Goal: Task Accomplishment & Management: Use online tool/utility

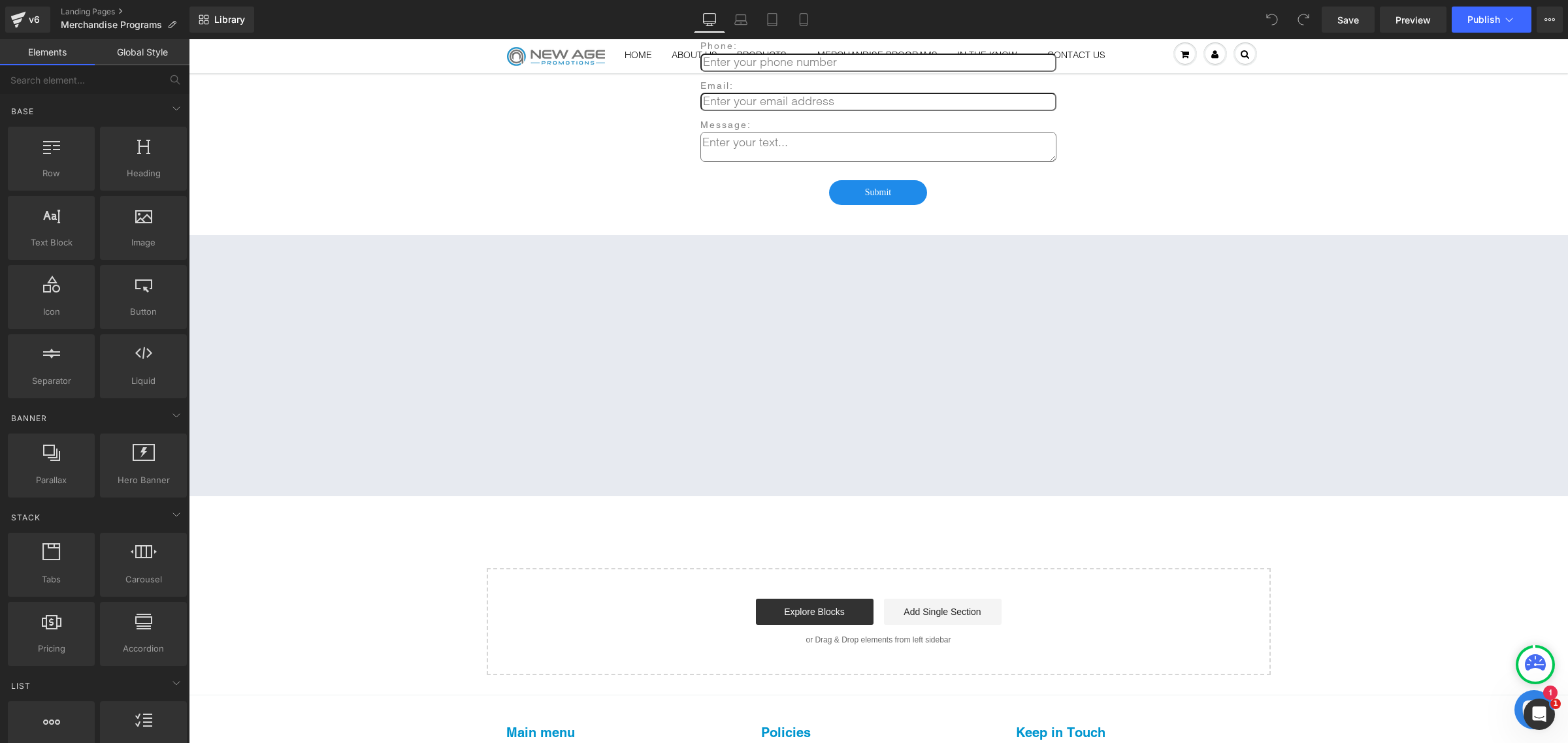
scroll to position [2503, 0]
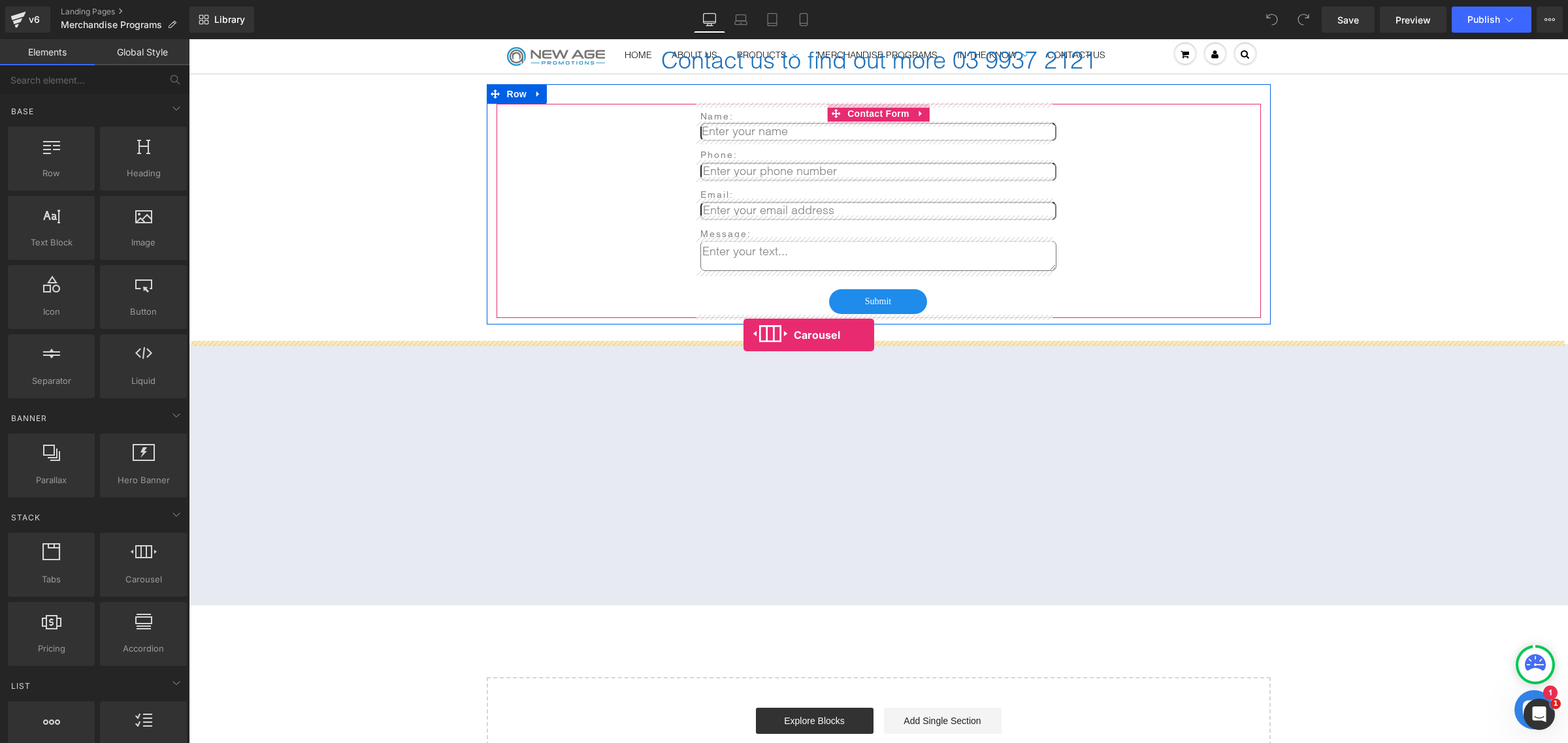
drag, startPoint x: 331, startPoint y: 591, endPoint x: 743, endPoint y: 335, distance: 485.1
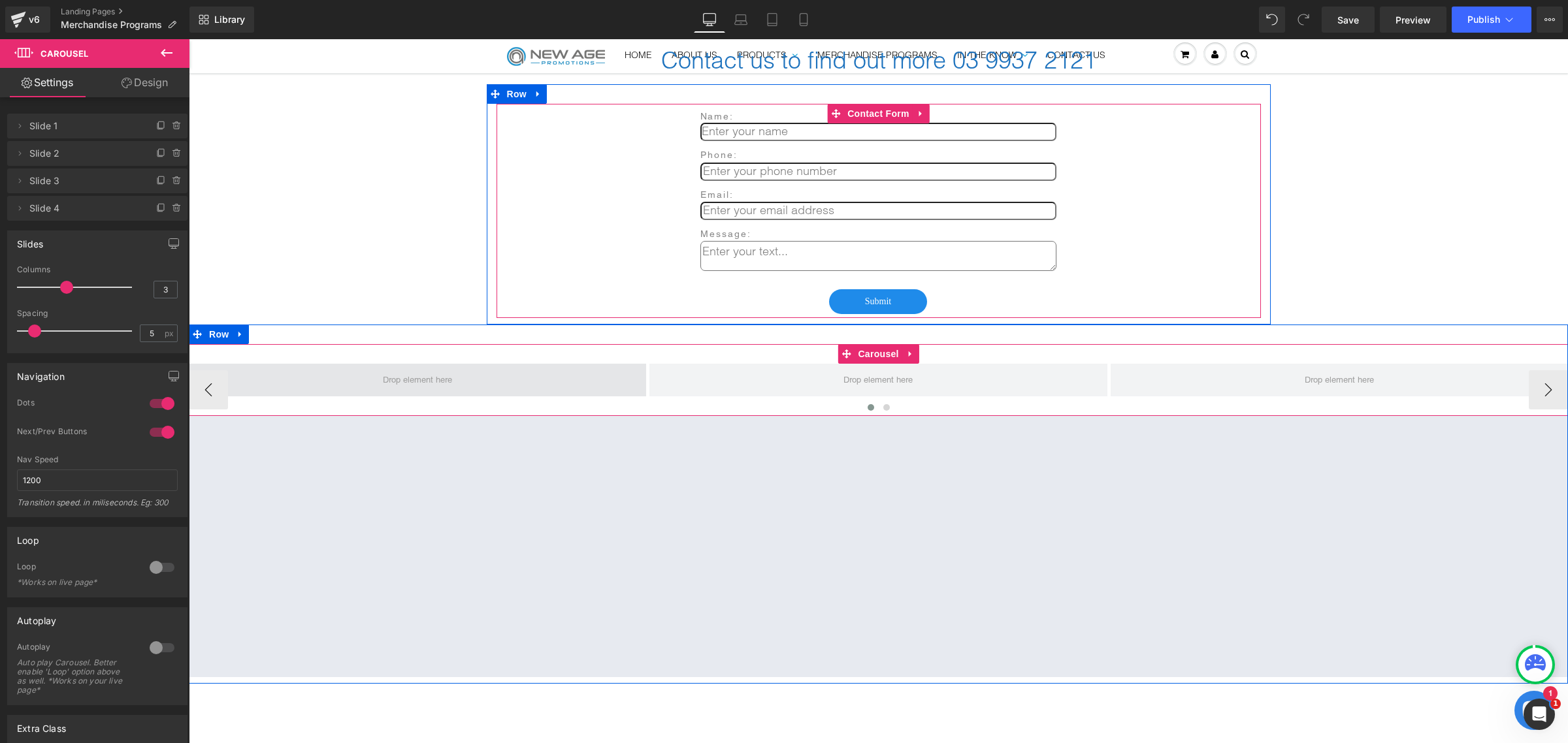
click at [407, 364] on span at bounding box center [417, 381] width 457 height 33
click at [414, 377] on span at bounding box center [418, 380] width 79 height 19
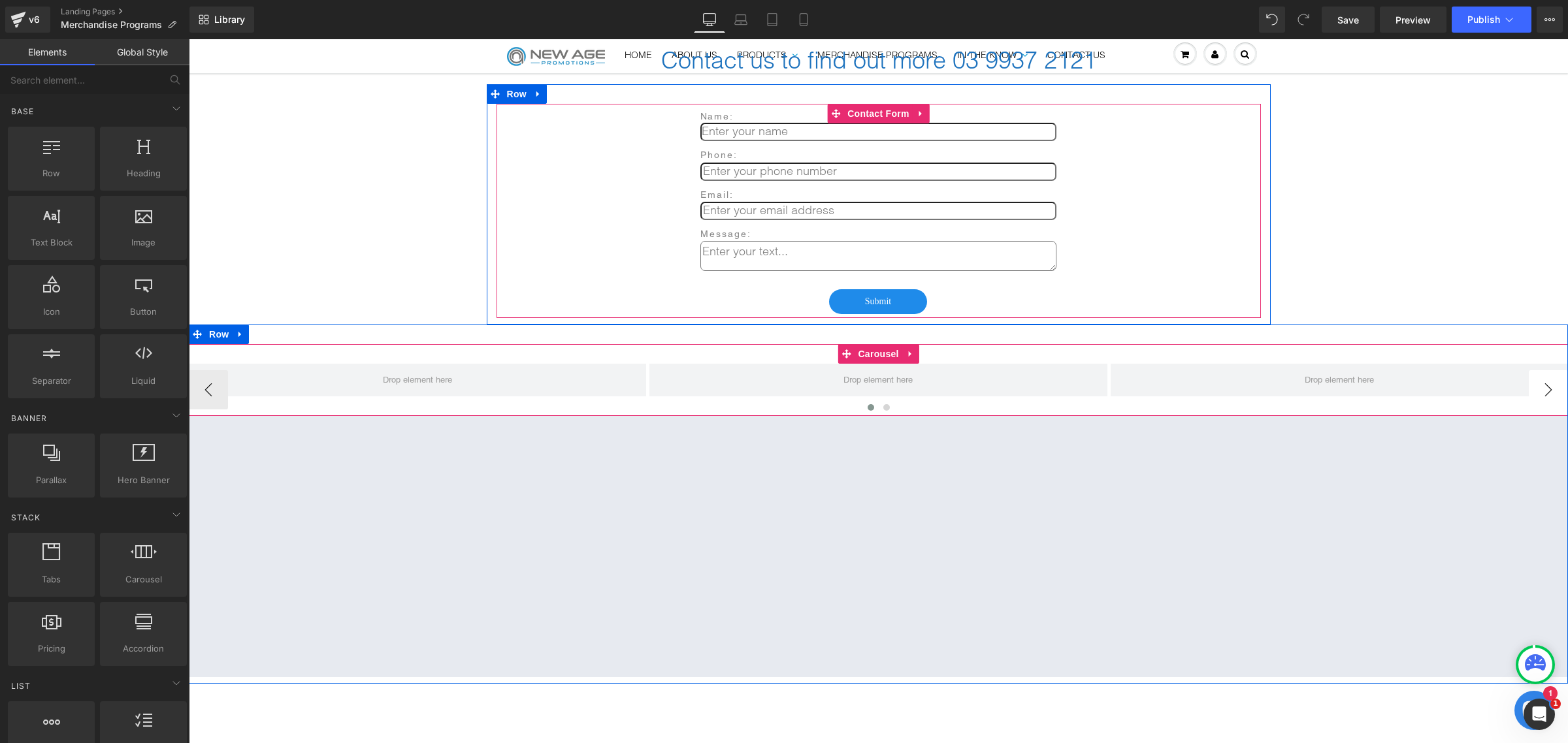
click at [1550, 385] on button "›" at bounding box center [1548, 390] width 39 height 39
click at [1550, 386] on button "›" at bounding box center [1548, 390] width 39 height 39
click at [236, 329] on icon at bounding box center [241, 334] width 9 height 9
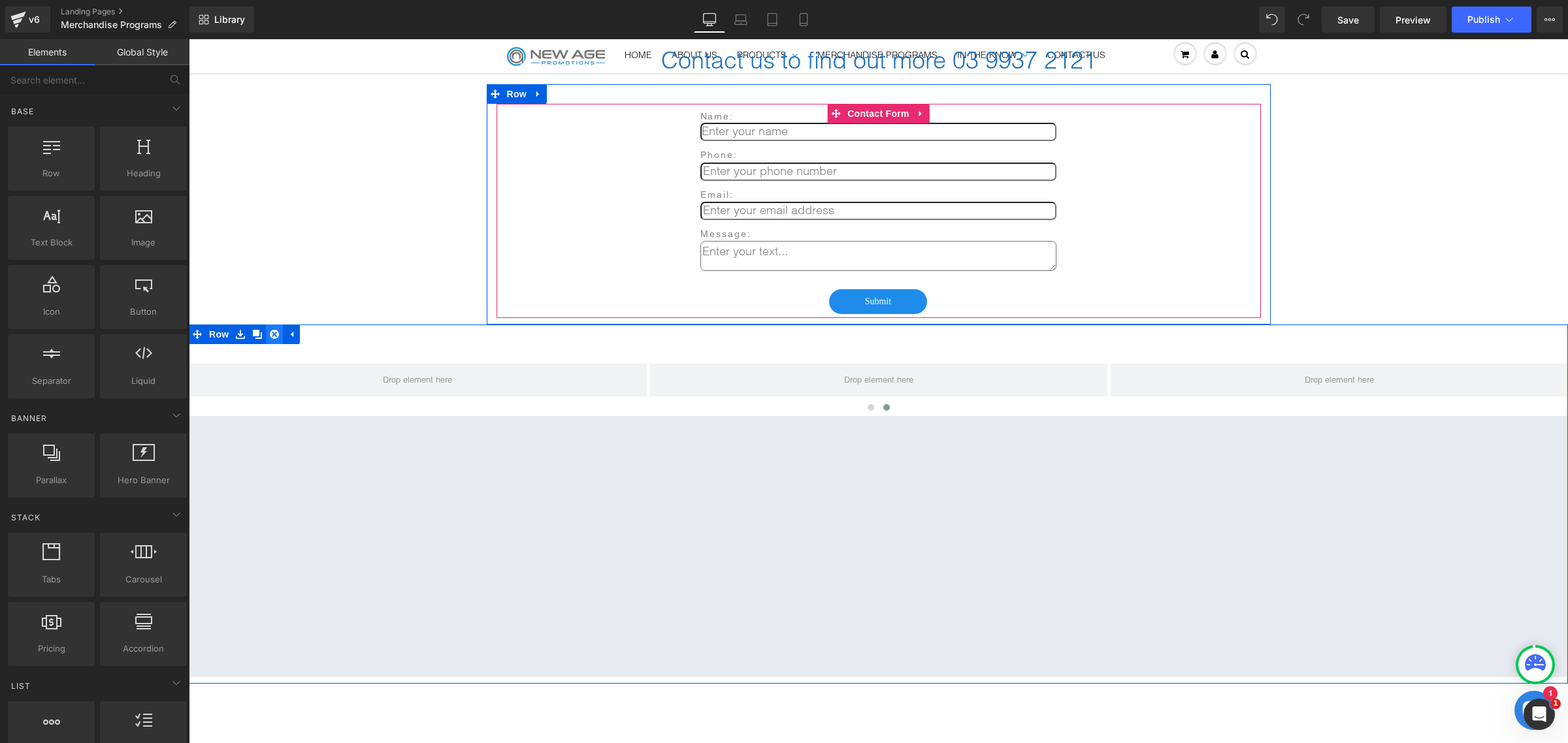
click at [270, 331] on icon at bounding box center [274, 334] width 9 height 9
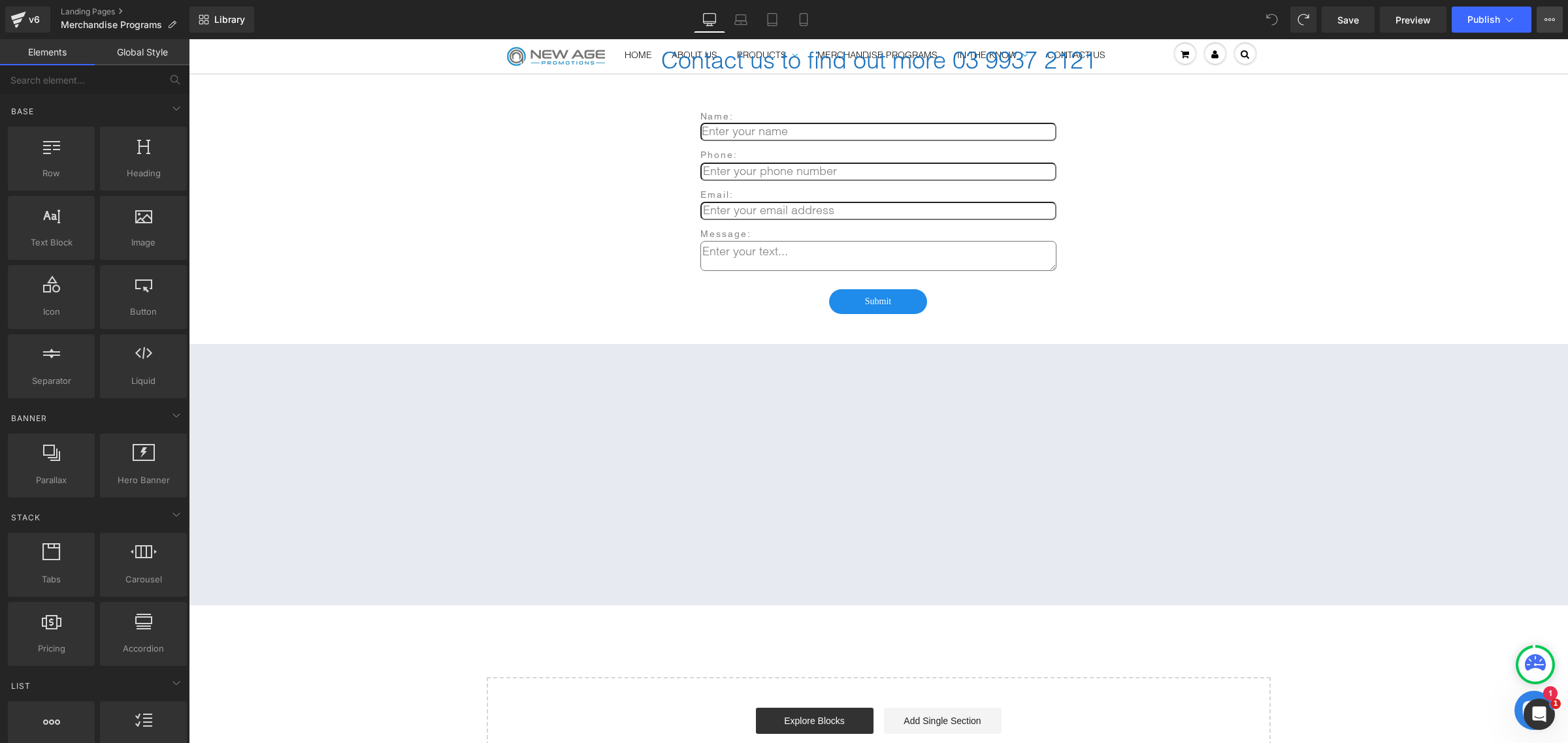
click at [1547, 24] on icon at bounding box center [1549, 19] width 10 height 10
